Goal: Task Accomplishment & Management: Use online tool/utility

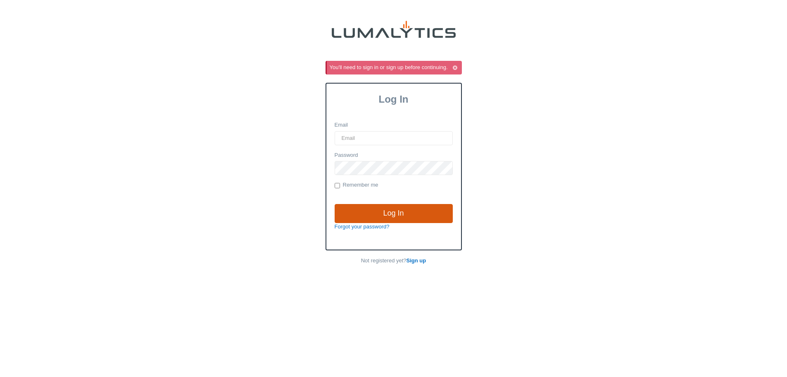
type input "cdeklein@valleytruckparts.com"
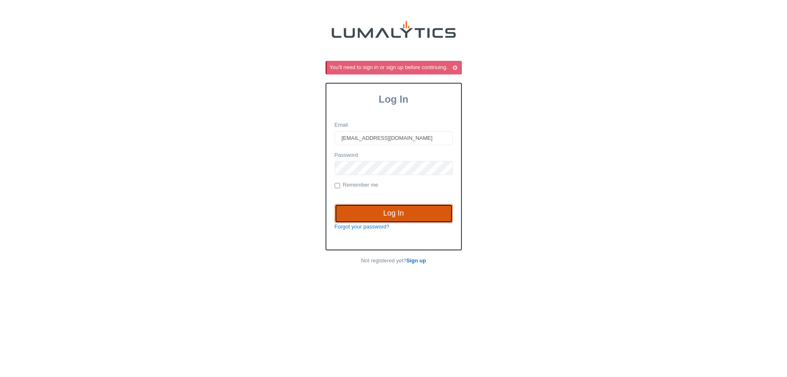
click at [419, 213] on input "Log In" at bounding box center [394, 213] width 118 height 19
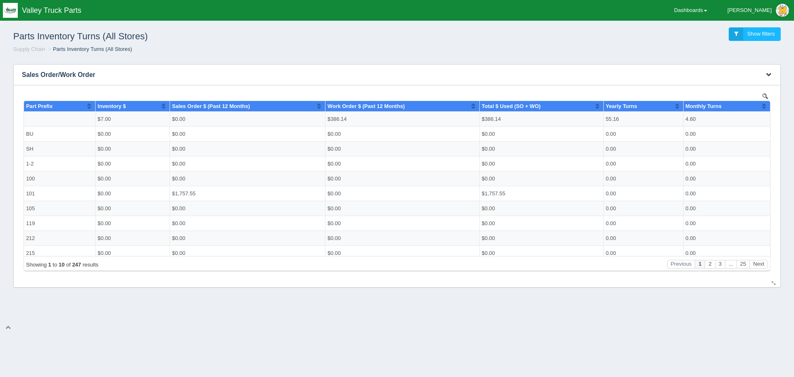
click at [767, 76] on icon "button" at bounding box center [767, 74] width 5 height 5
click at [737, 84] on link "Download CSV" at bounding box center [741, 87] width 66 height 12
